Goal: Find contact information: Find contact information

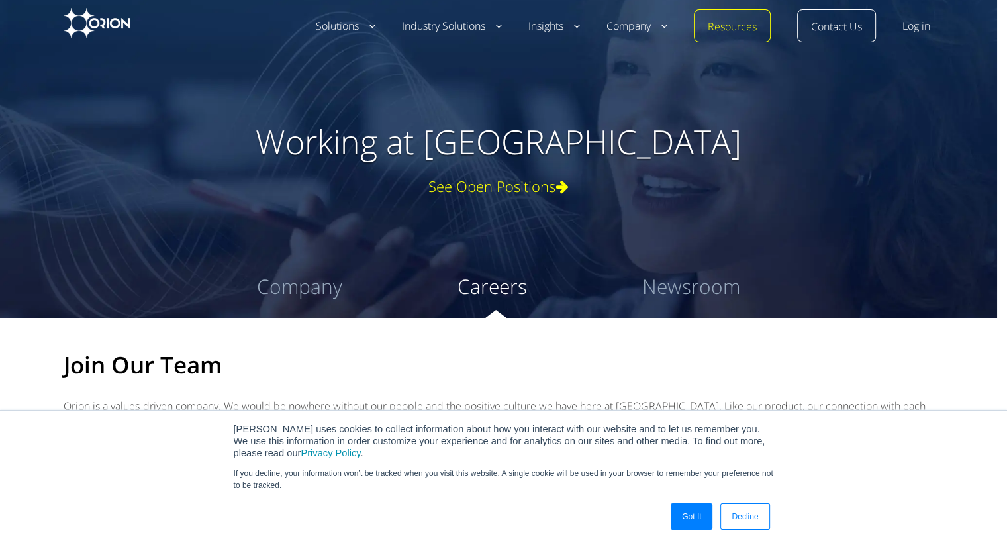
click at [532, 184] on div "See Open Positions" at bounding box center [498, 186] width 821 height 16
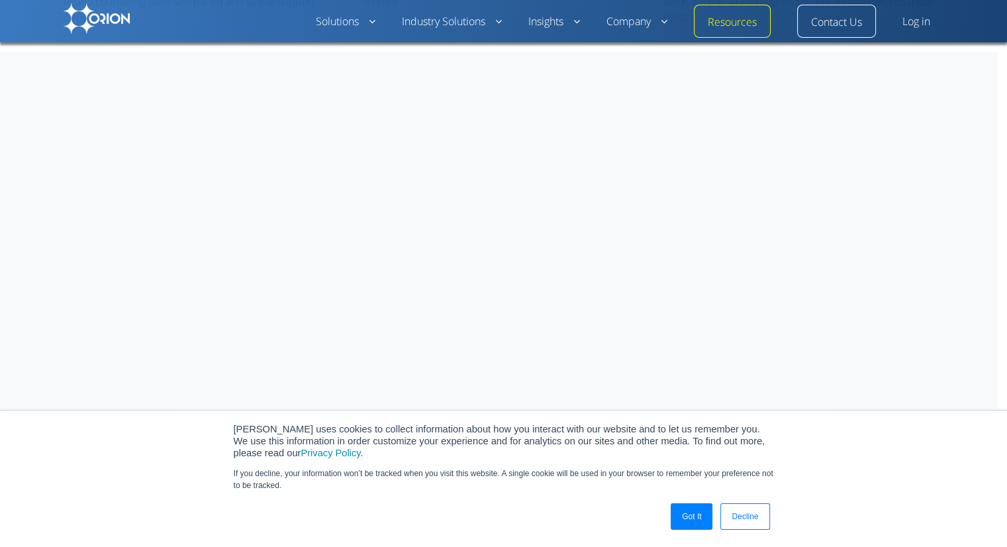
scroll to position [786, 0]
click at [687, 512] on link "Got It" at bounding box center [691, 516] width 42 height 26
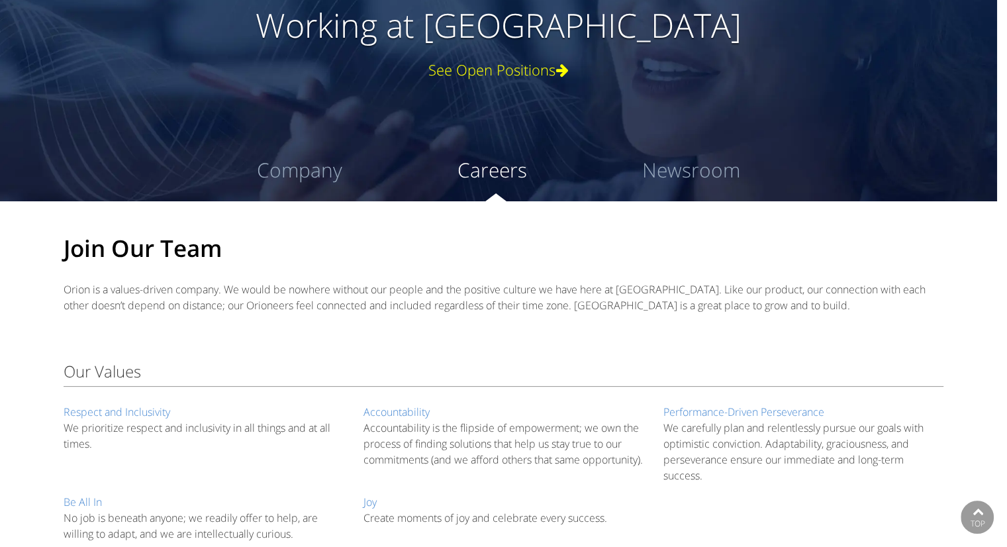
scroll to position [0, 0]
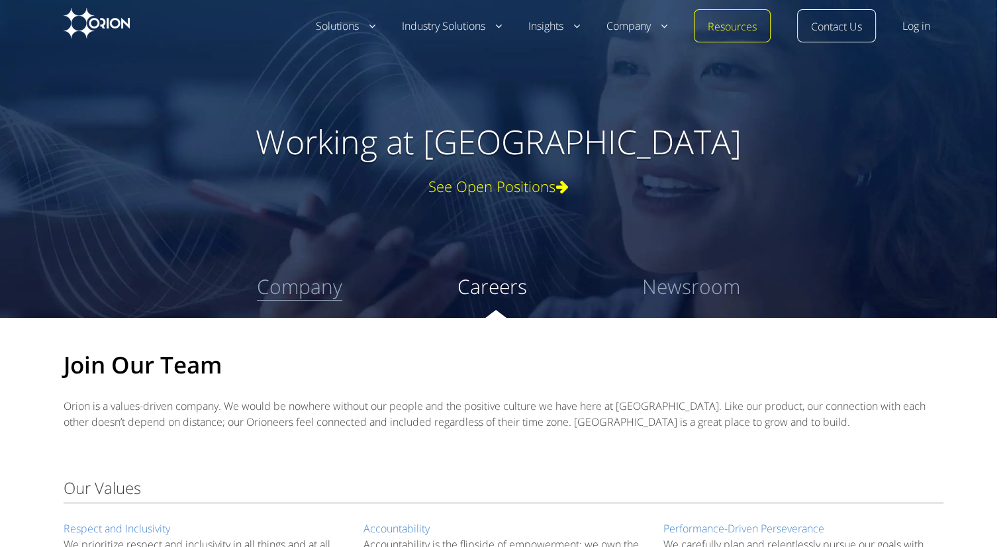
click at [310, 289] on link "Company" at bounding box center [299, 287] width 85 height 28
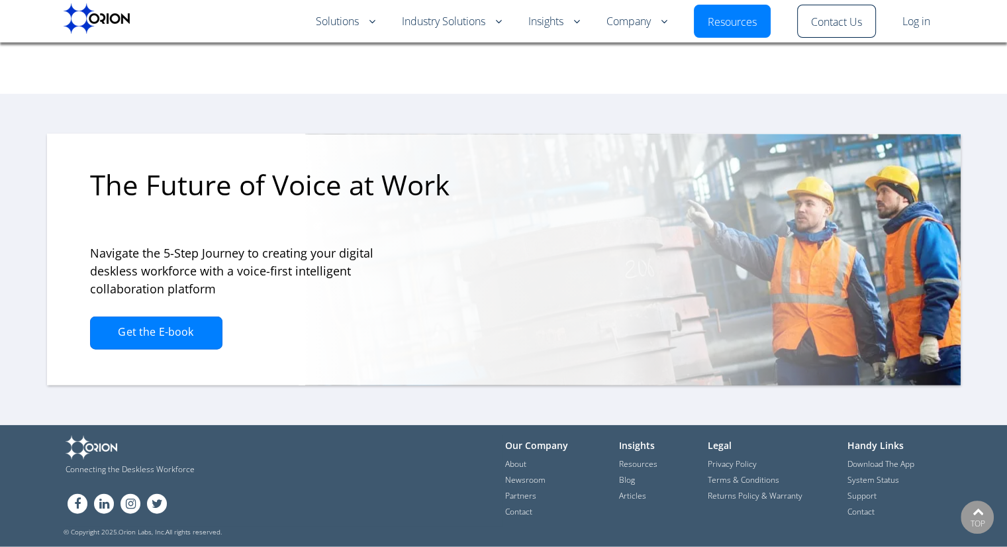
scroll to position [3150, 0]
click at [528, 482] on link "Newsroom" at bounding box center [525, 480] width 40 height 13
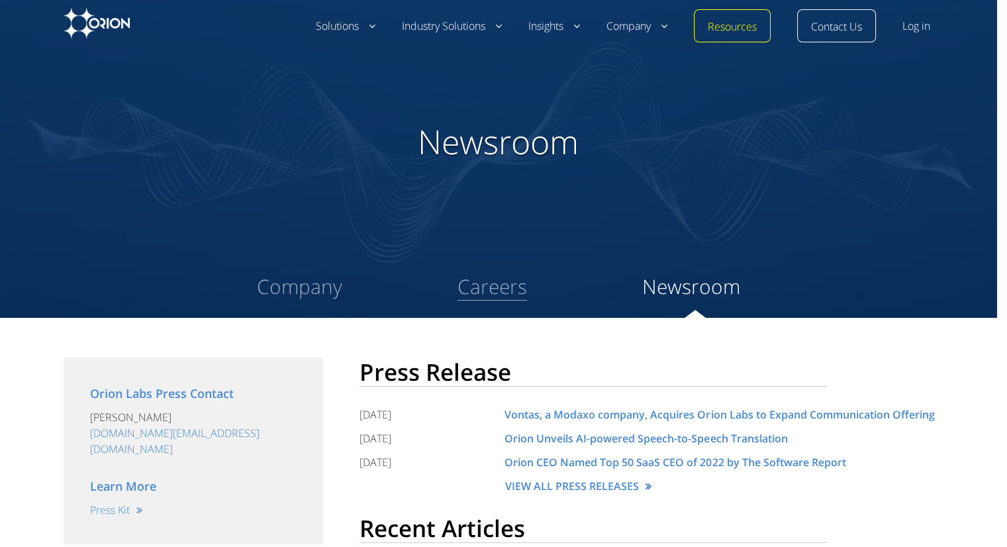
click at [497, 273] on link "Careers" at bounding box center [491, 287] width 69 height 28
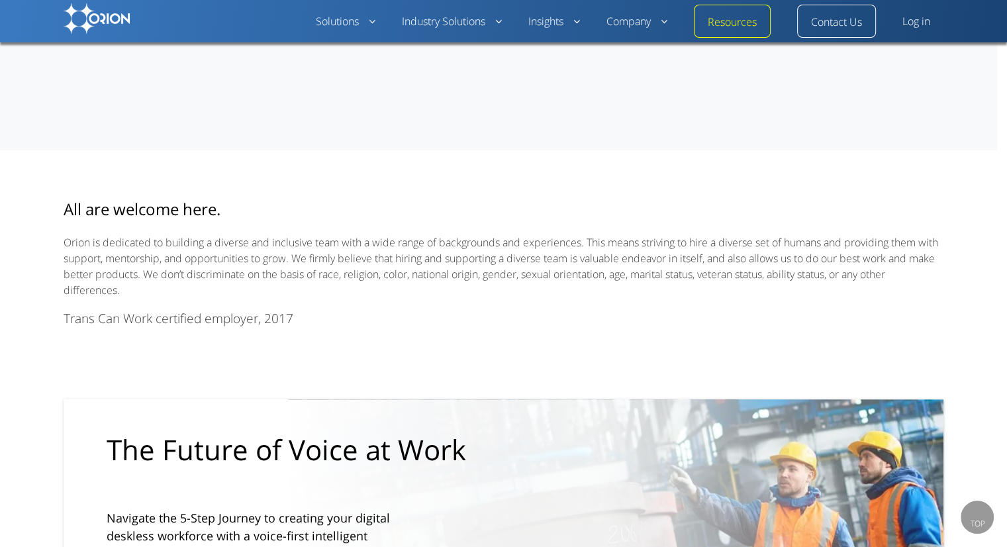
scroll to position [1130, 0]
click at [838, 28] on link "Contact Us" at bounding box center [836, 23] width 51 height 16
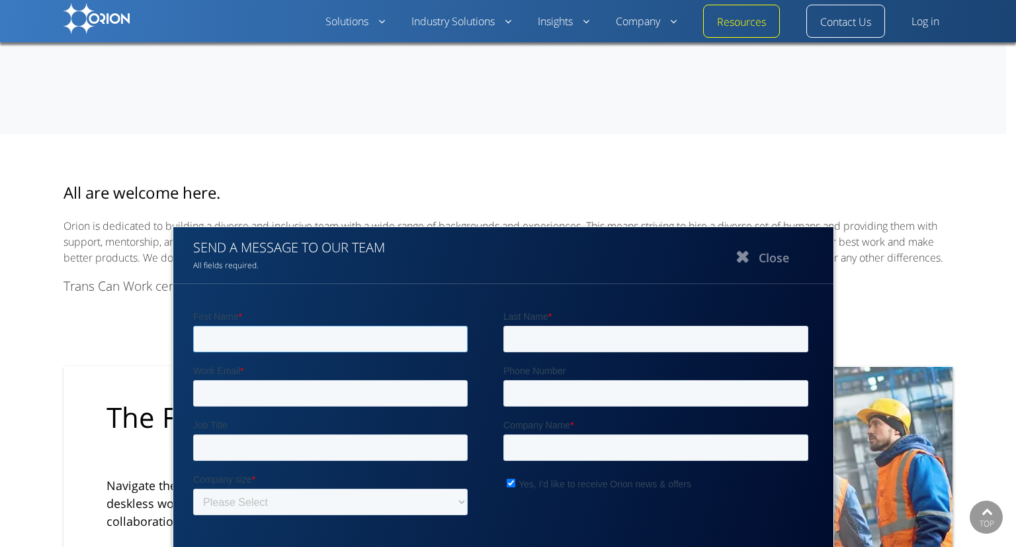
click at [390, 327] on input "First Name *" at bounding box center [330, 338] width 275 height 26
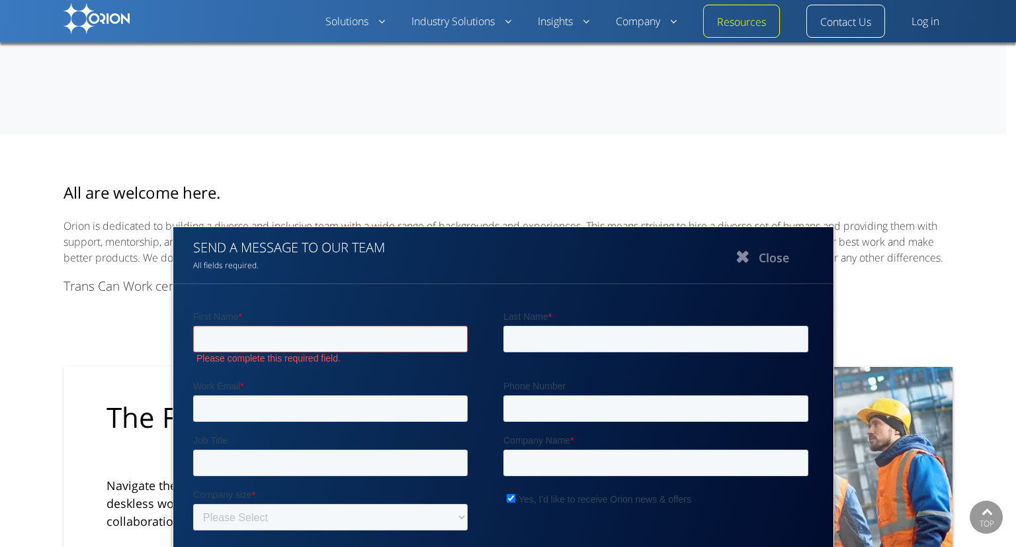
click at [535, 273] on div "SEND A MESSAGE TO OUR TEAM All fields required." at bounding box center [504, 412] width 634 height 349
click at [387, 337] on input "First Name *" at bounding box center [330, 338] width 275 height 26
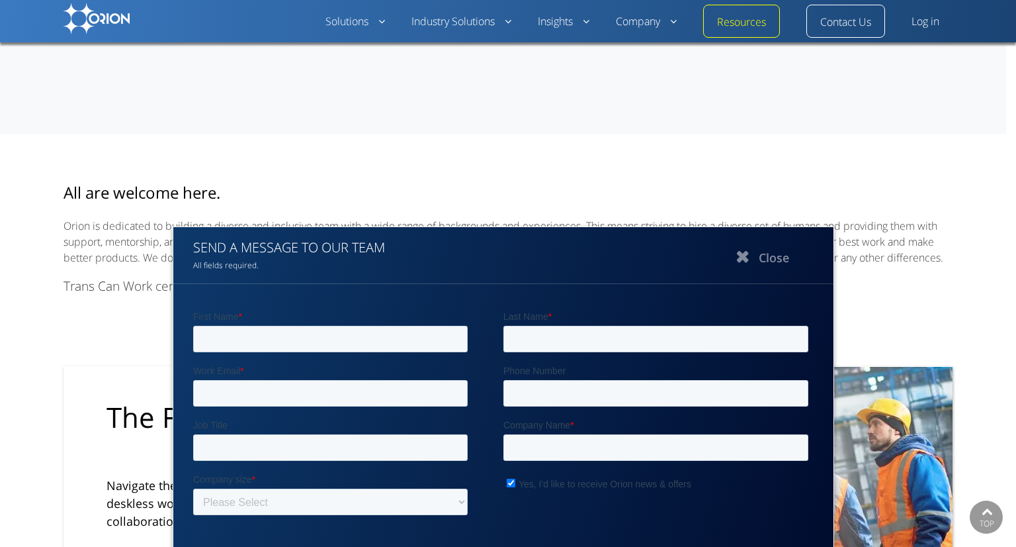
type input "Sophie"
click at [573, 327] on input "Last Name *" at bounding box center [655, 338] width 305 height 26
type input "Dukes"
click at [406, 388] on input "Work Email *" at bounding box center [330, 392] width 275 height 26
type input "sophiefdukes@gmail.com"
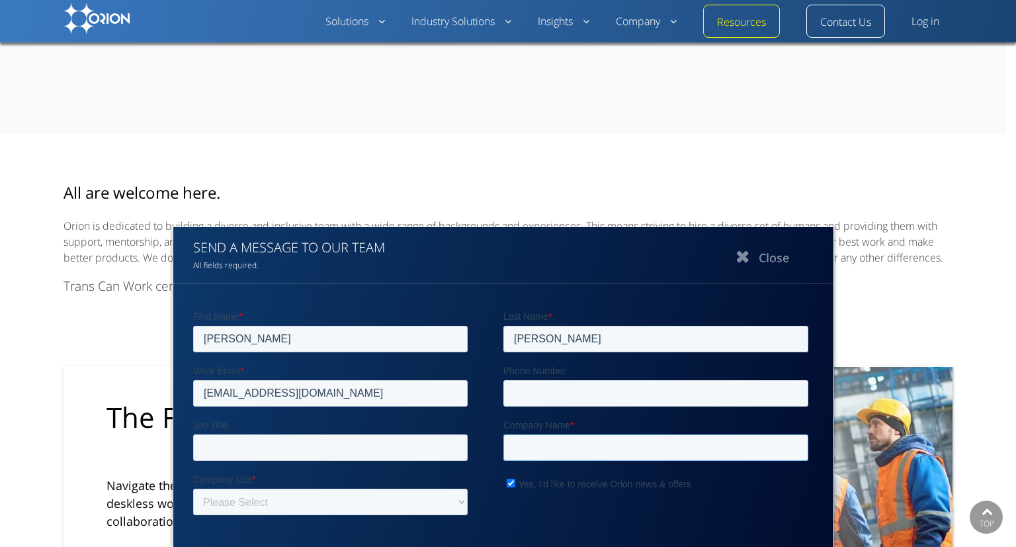
click at [577, 444] on input "Company Name *" at bounding box center [655, 446] width 305 height 26
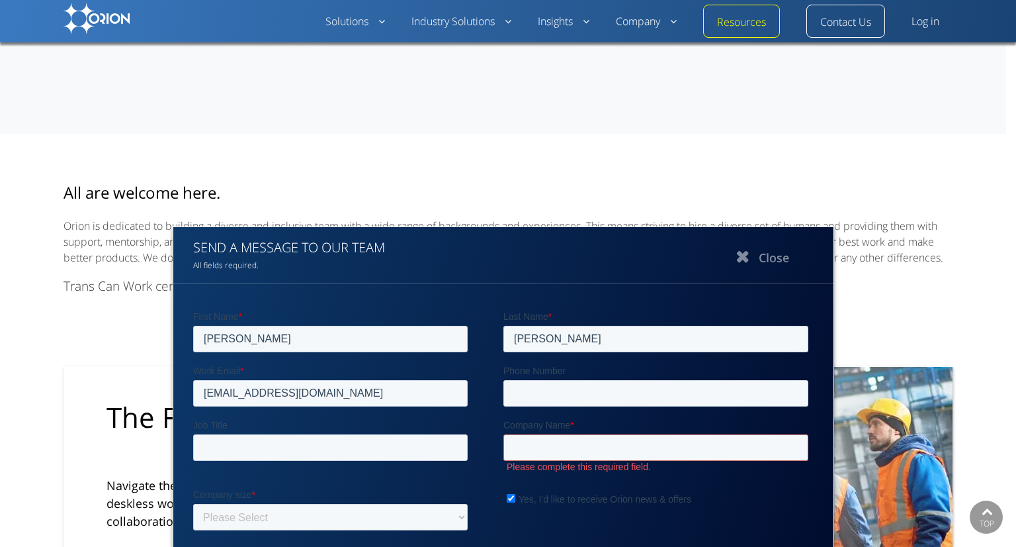
click at [773, 255] on button "Close" at bounding box center [761, 256] width 132 height 33
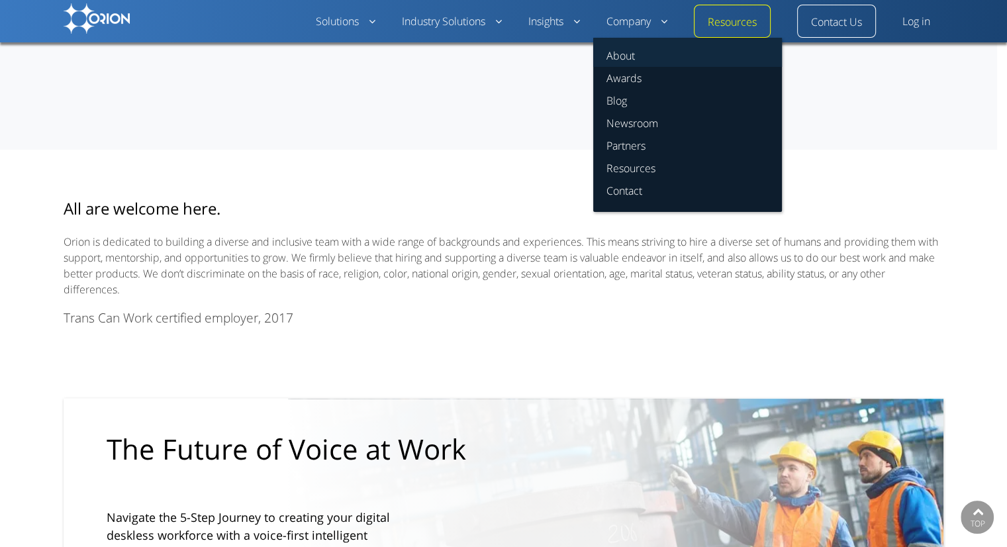
click at [620, 54] on link "About" at bounding box center [687, 52] width 189 height 29
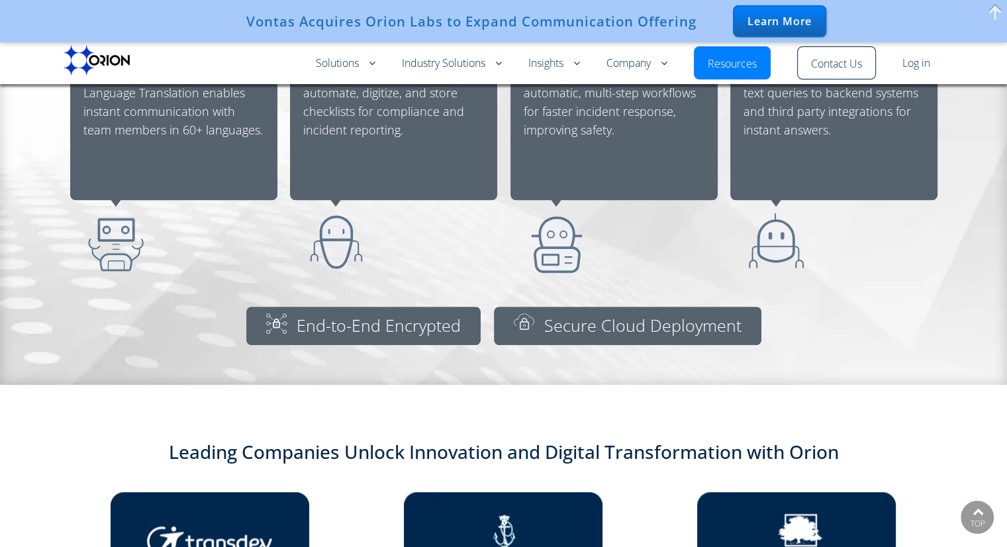
scroll to position [1488, 0]
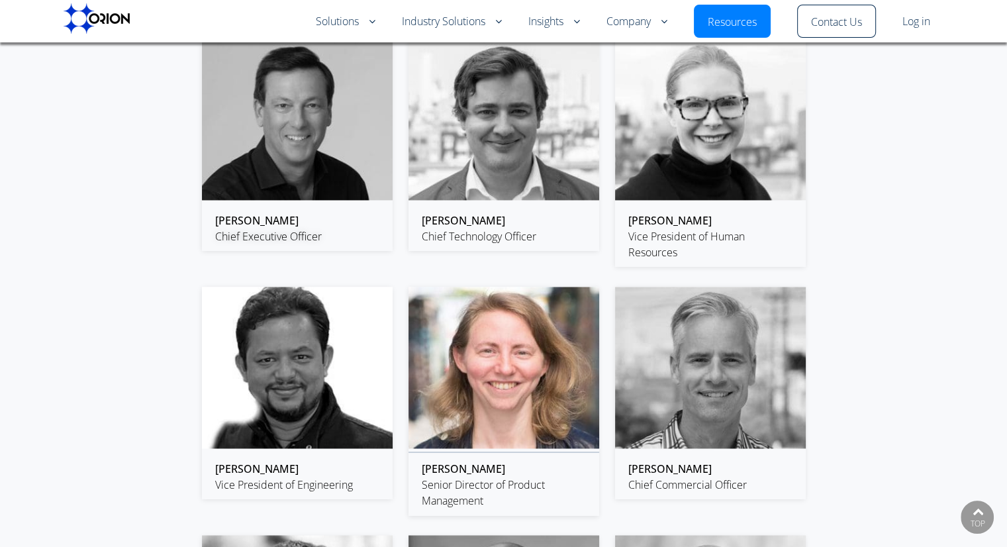
scroll to position [1997, 0]
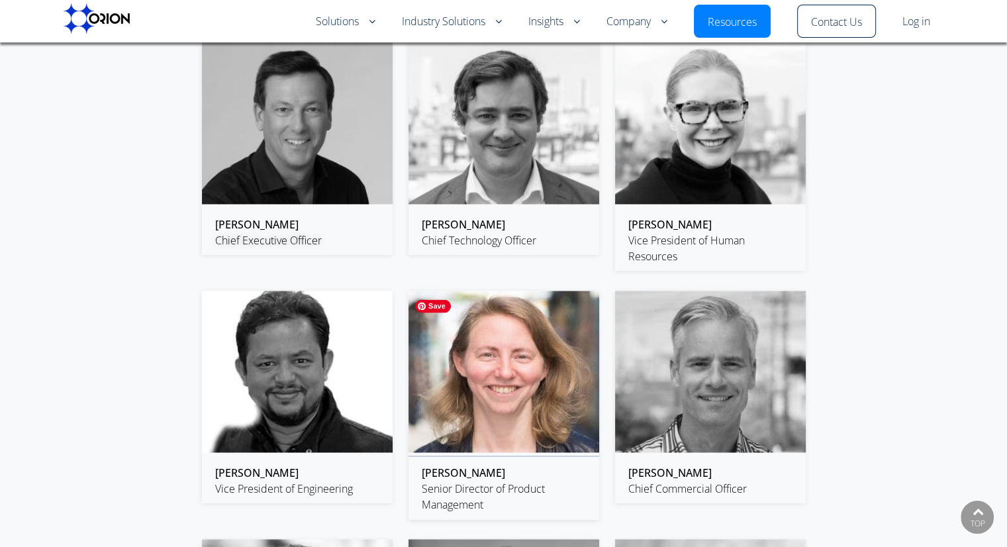
click at [440, 381] on img at bounding box center [503, 371] width 191 height 161
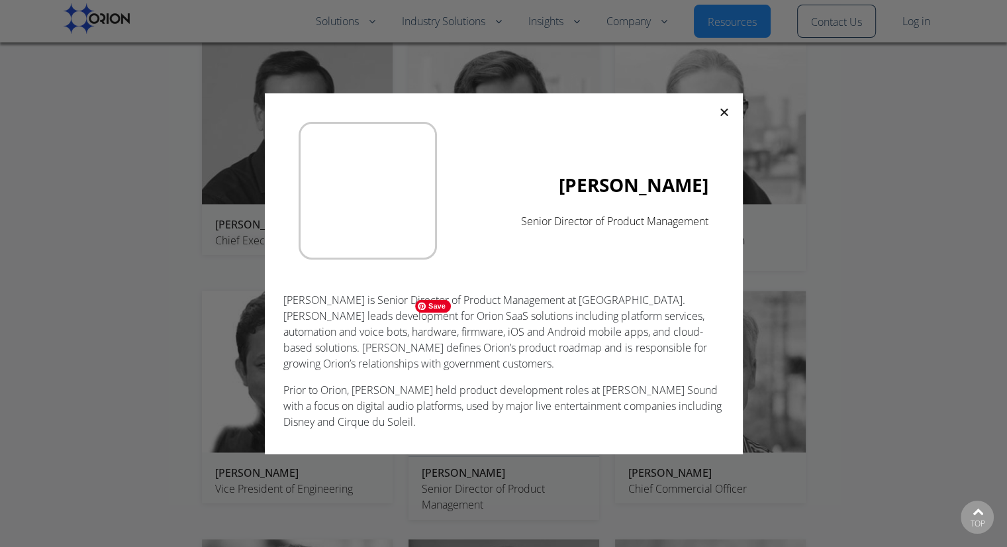
scroll to position [3150, 0]
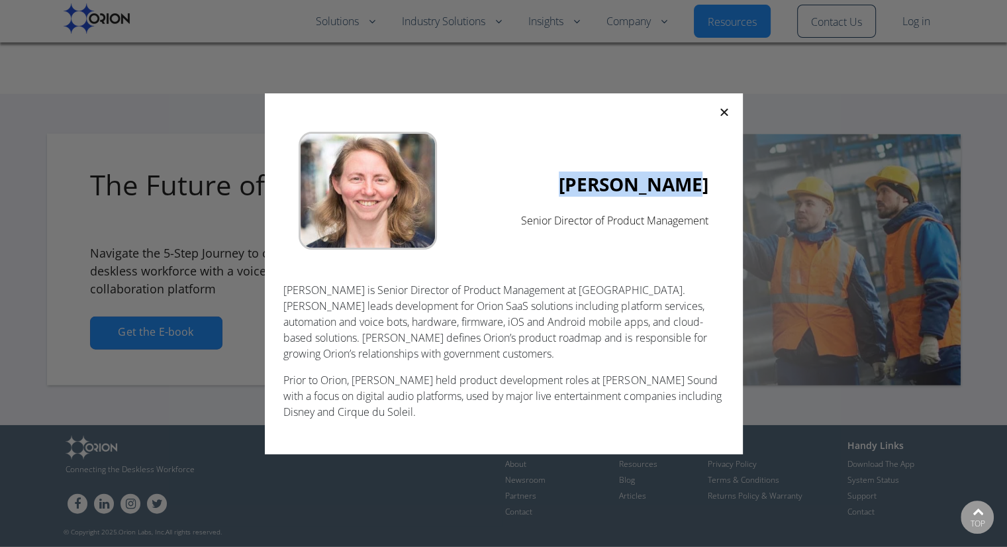
drag, startPoint x: 603, startPoint y: 184, endPoint x: 727, endPoint y: 184, distance: 124.4
click at [727, 184] on section "Ellen Juhlin Senior Director of Product Management Ellen Juhlin is Senior Direc…" at bounding box center [504, 273] width 478 height 361
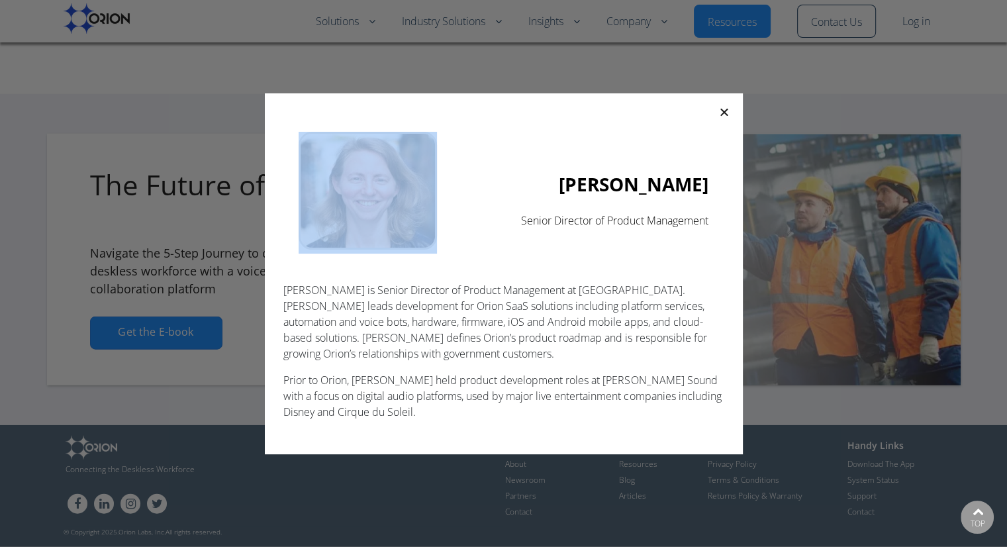
copy section
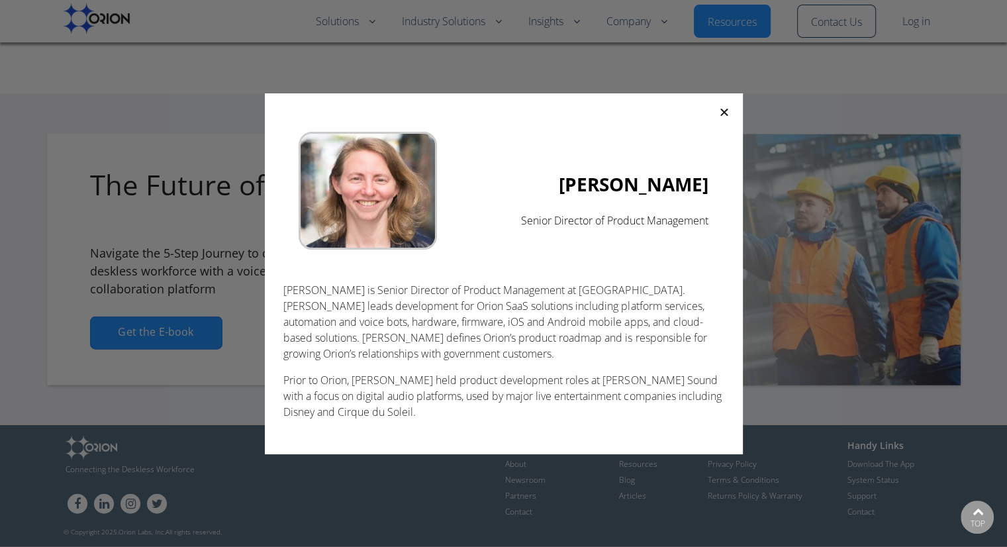
click at [476, 321] on p "Ellen Juhlin is Senior Director of Product Management at Orion. Ellen leads dev…" at bounding box center [502, 321] width 439 height 79
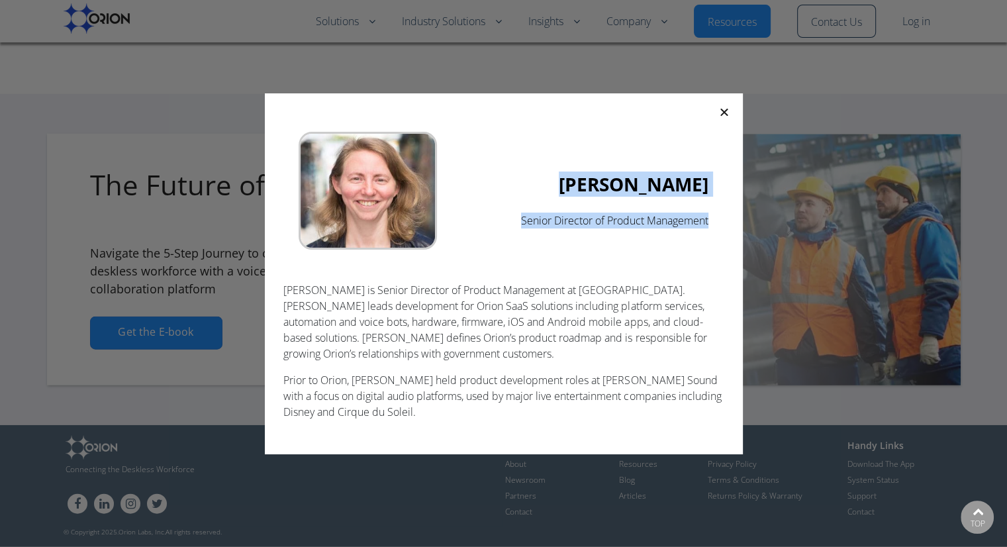
drag, startPoint x: 600, startPoint y: 185, endPoint x: 712, endPoint y: 196, distance: 113.1
click at [712, 196] on div "Ellen Juhlin Senior Director of Product Management" at bounding box center [502, 192] width 439 height 152
drag, startPoint x: 704, startPoint y: 183, endPoint x: 607, endPoint y: 186, distance: 97.3
click at [607, 186] on b "Ellen Juhlin" at bounding box center [634, 183] width 150 height 25
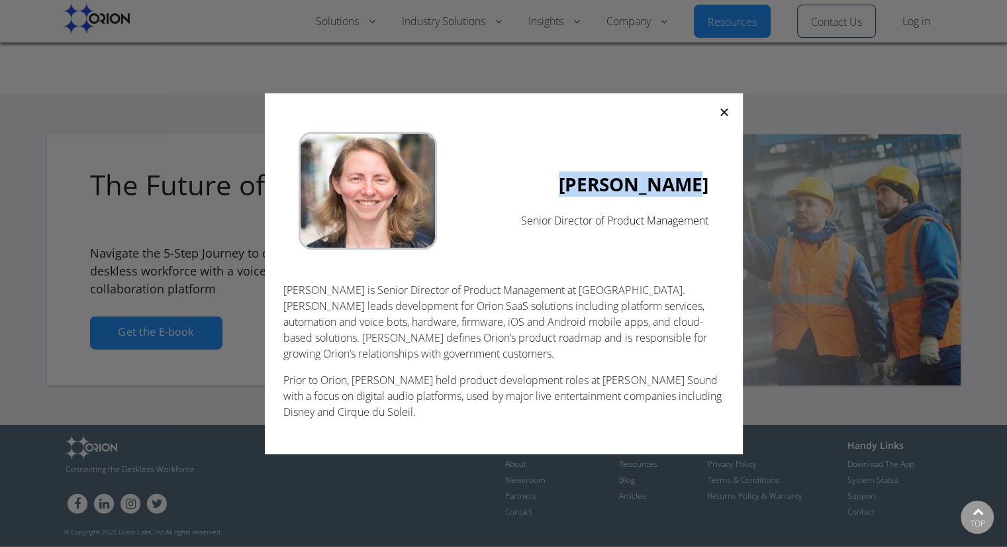
copy b "Ellen Juhlin"
click at [286, 52] on div "Ellen Juhlin Senior Director of Product Management Ellen Juhlin is Senior Direc…" at bounding box center [503, 273] width 1007 height 547
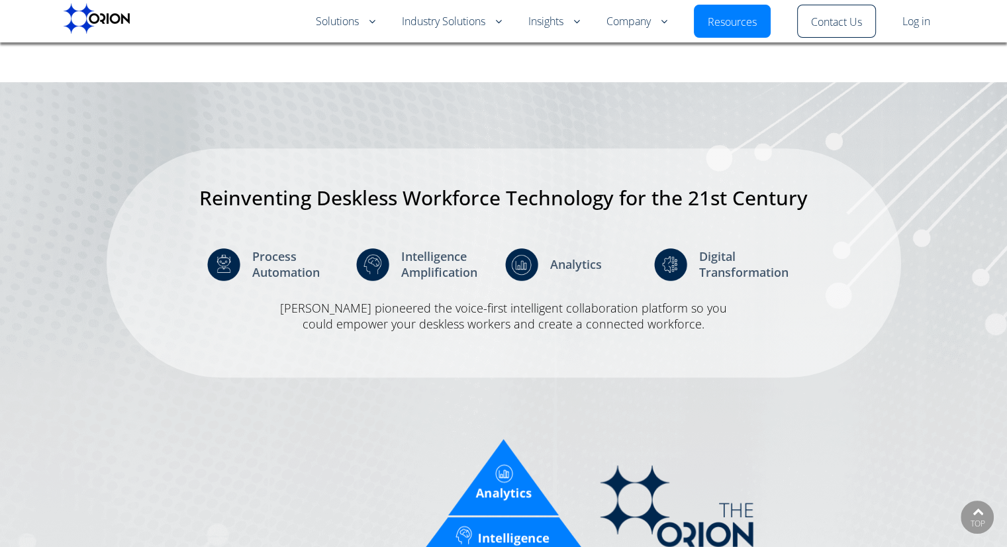
scroll to position [686, 0]
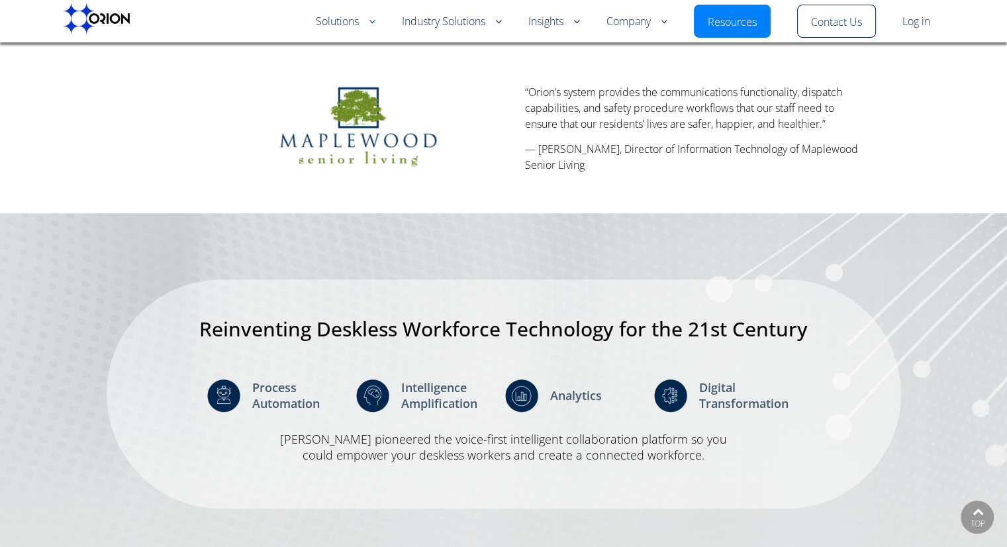
click at [97, 22] on img at bounding box center [97, 18] width 66 height 30
